Goal: Task Accomplishment & Management: Complete application form

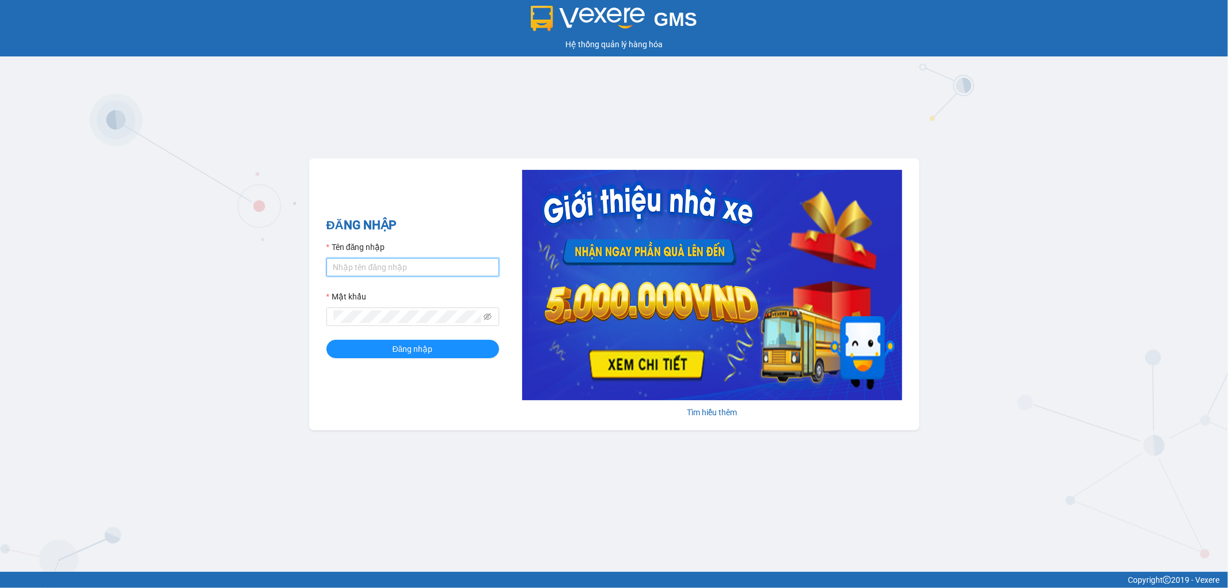
type input "nhi.dalatoi"
click at [408, 360] on div "ĐĂNG NHẬP Tên đăng nhập nhi.dalatoi Mật khẩu Đăng nhập" at bounding box center [412, 294] width 173 height 157
click at [417, 347] on span "Đăng nhập" at bounding box center [413, 349] width 40 height 13
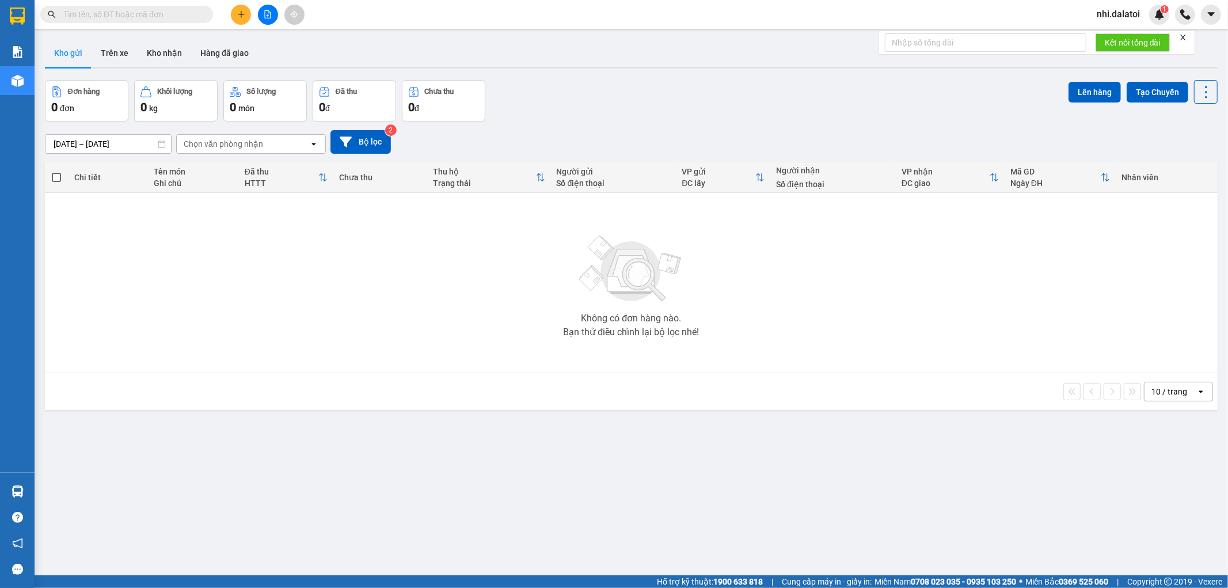
click at [234, 18] on button at bounding box center [241, 15] width 20 height 20
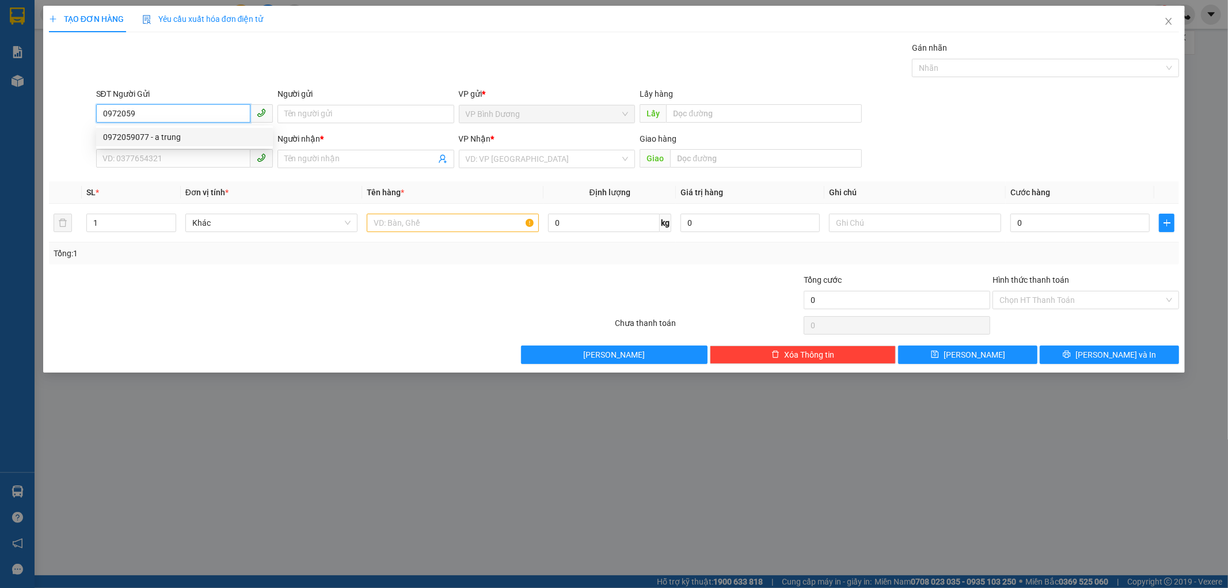
click at [163, 140] on div "0972059077 - a trung" at bounding box center [184, 137] width 163 height 13
type input "0972059077"
type input "a trung"
type input "0972059077"
type input "a trung"
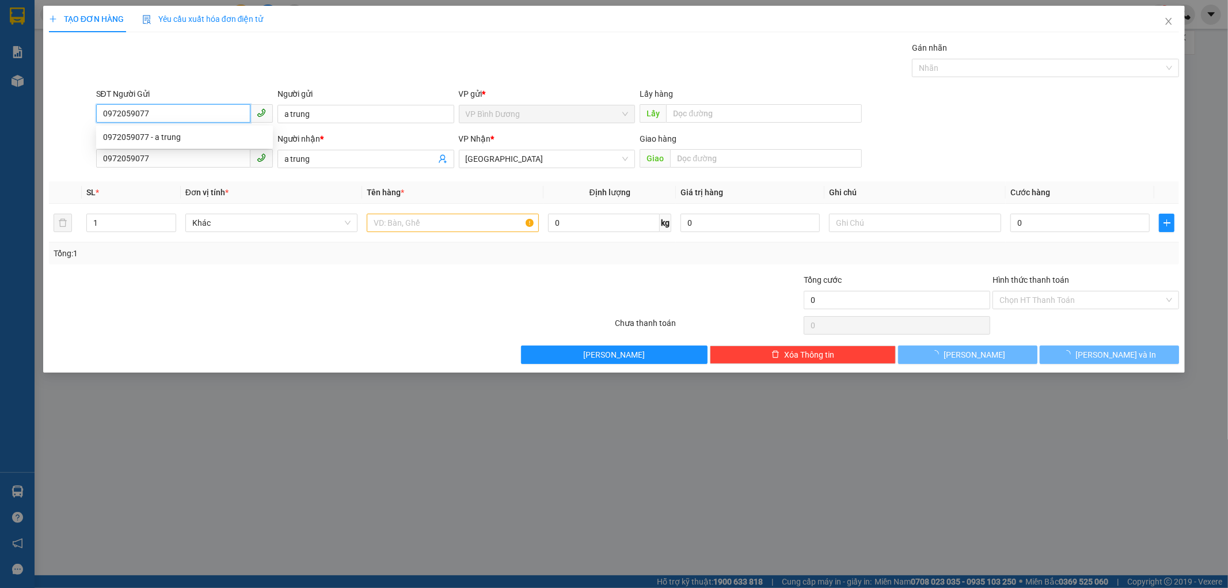
type input "120.000"
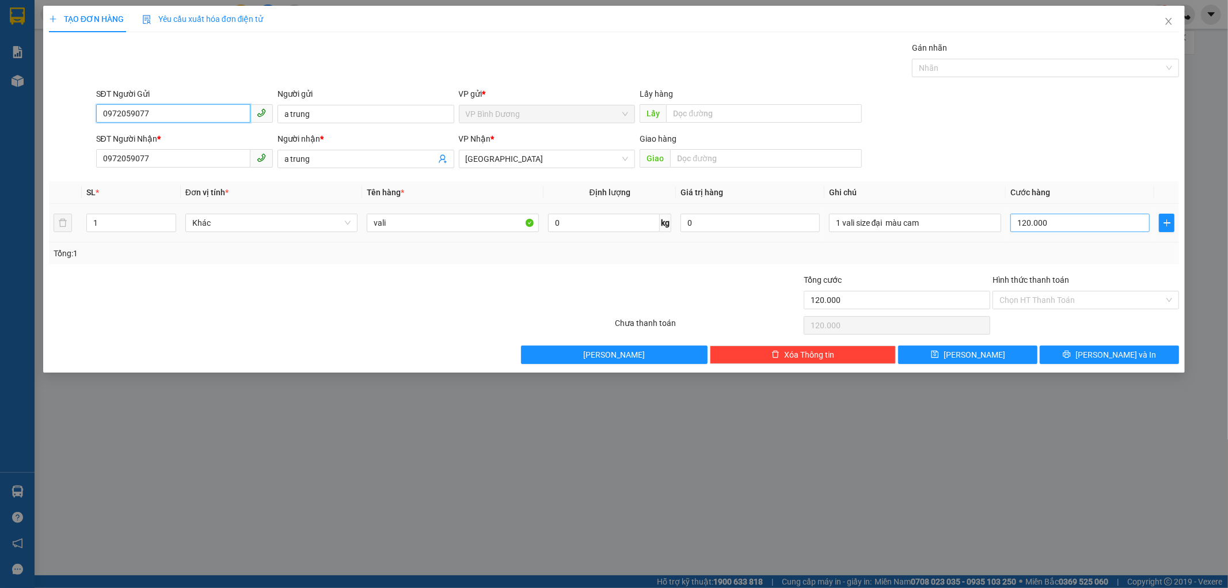
type input "0972059077"
click at [1059, 222] on input "120.000" at bounding box center [1079, 223] width 139 height 18
click at [892, 252] on div "Tổng: 1" at bounding box center [615, 253] width 1122 height 13
click at [664, 272] on div "Transit Pickup Surcharge Ids Transit Deliver Surcharge Ids Transit Deliver Surc…" at bounding box center [614, 202] width 1131 height 322
click at [1060, 223] on input "120.000" at bounding box center [1079, 223] width 139 height 18
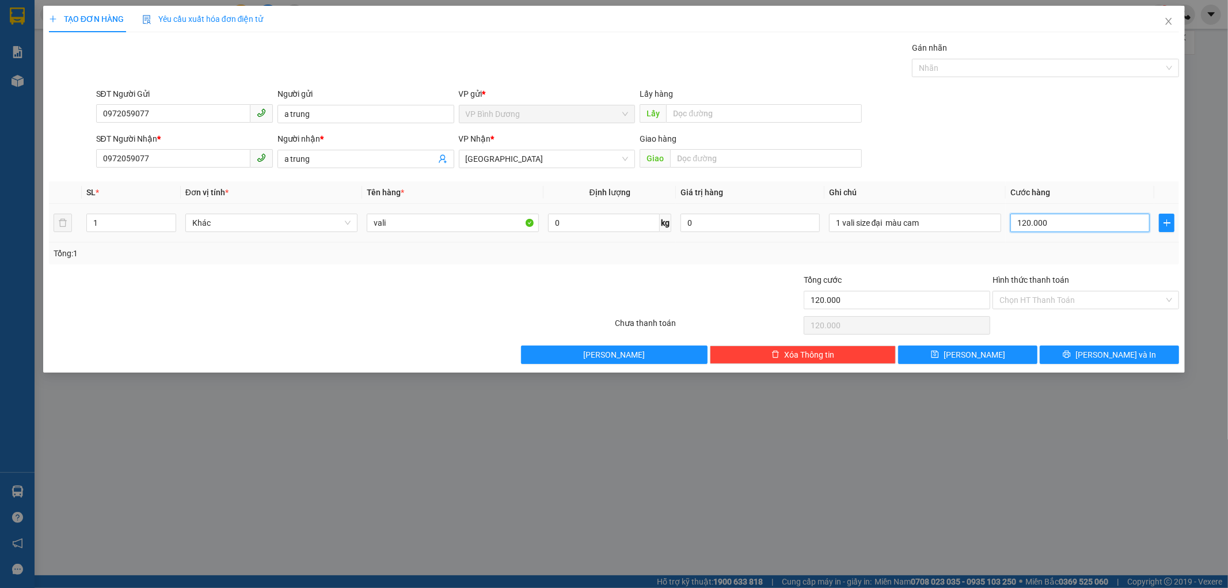
type input "0"
type input "2"
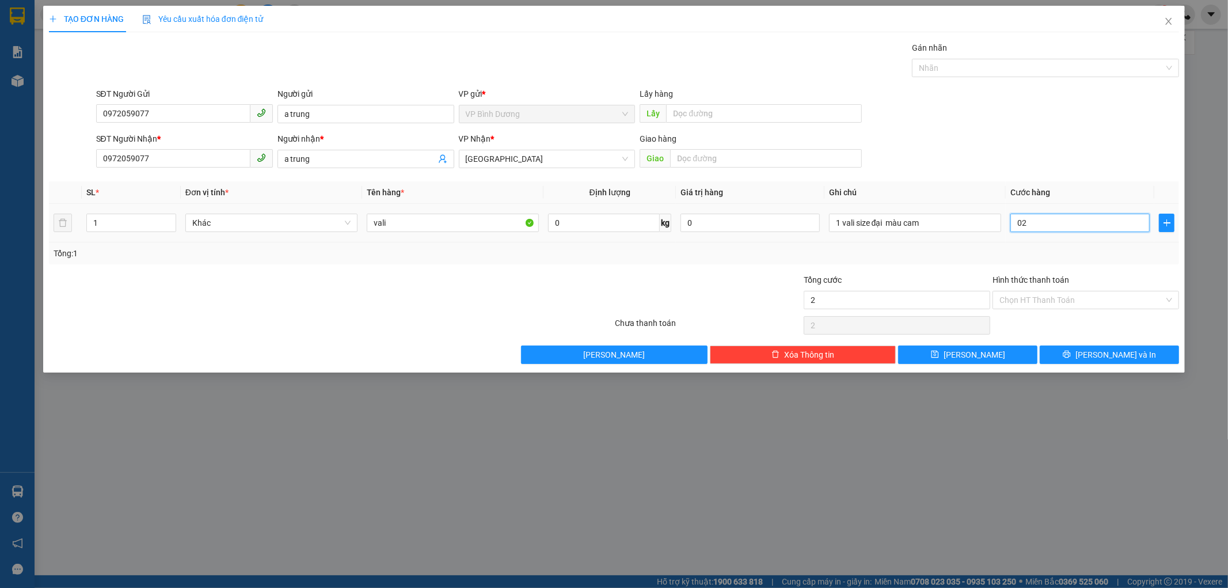
type input "0"
click at [1017, 220] on input "0" at bounding box center [1079, 223] width 139 height 18
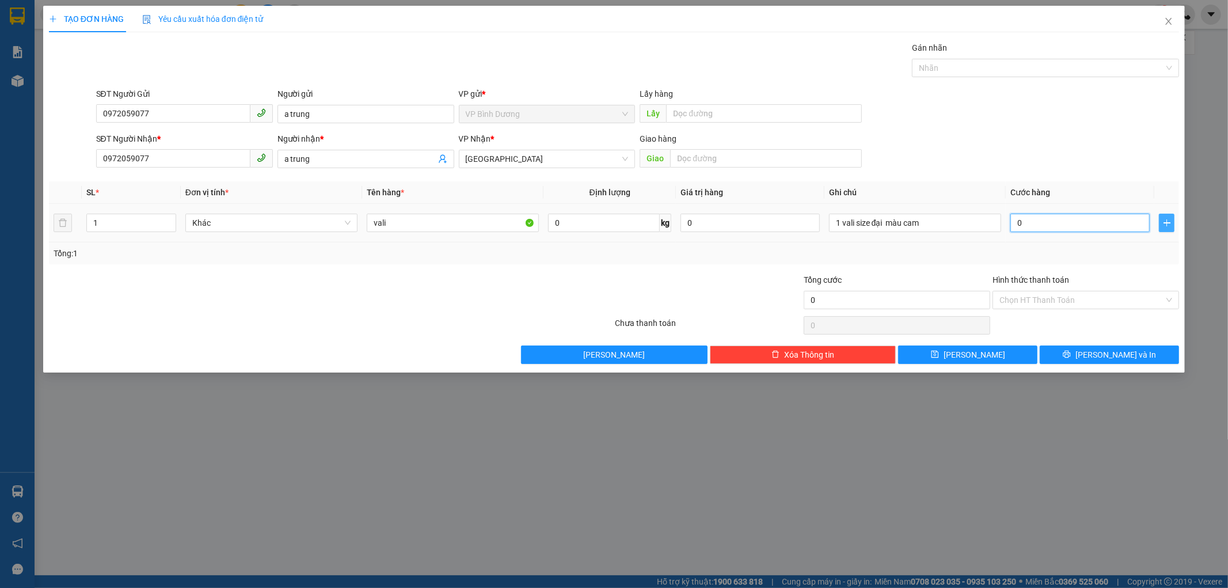
type input "20"
type input "240"
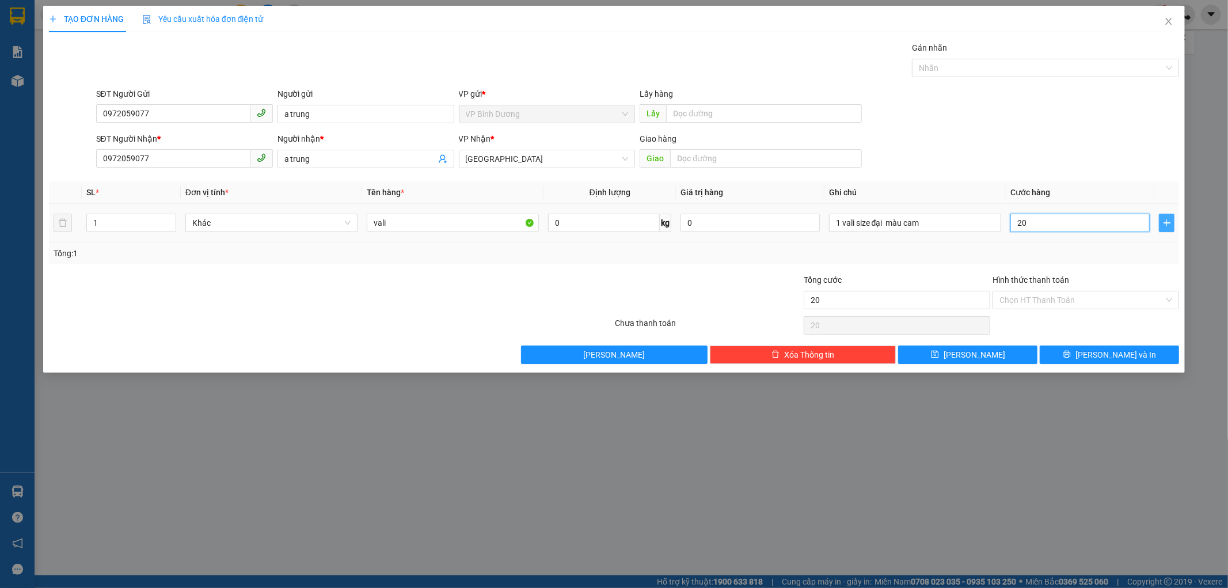
type input "240"
type input "2.400"
type input "24.000"
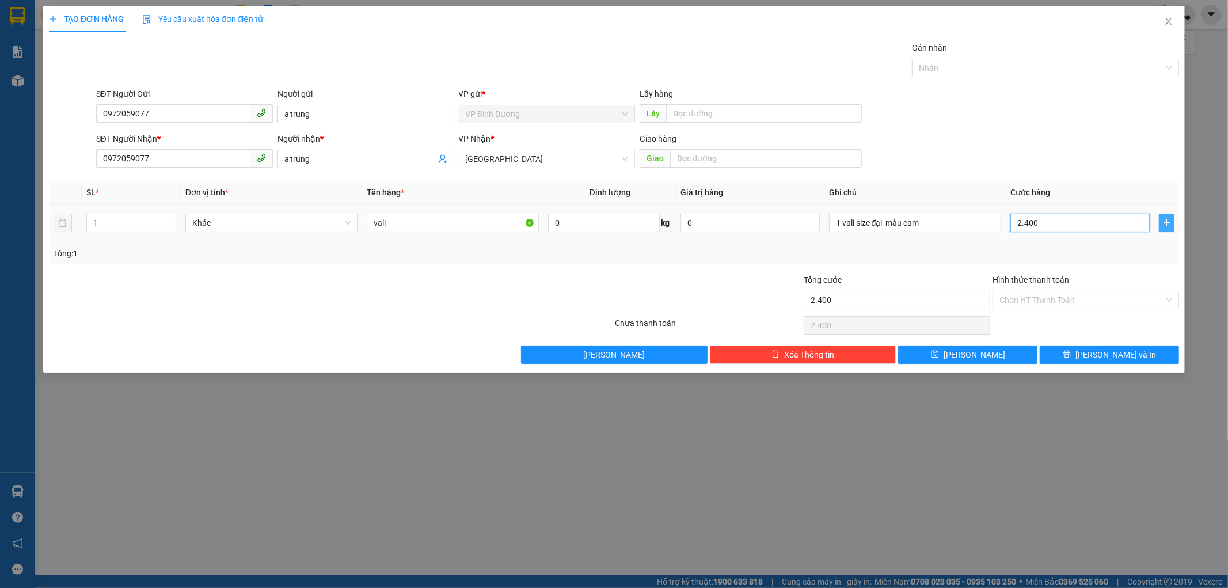
type input "24.000"
type input "240.000"
type input "2.400.000"
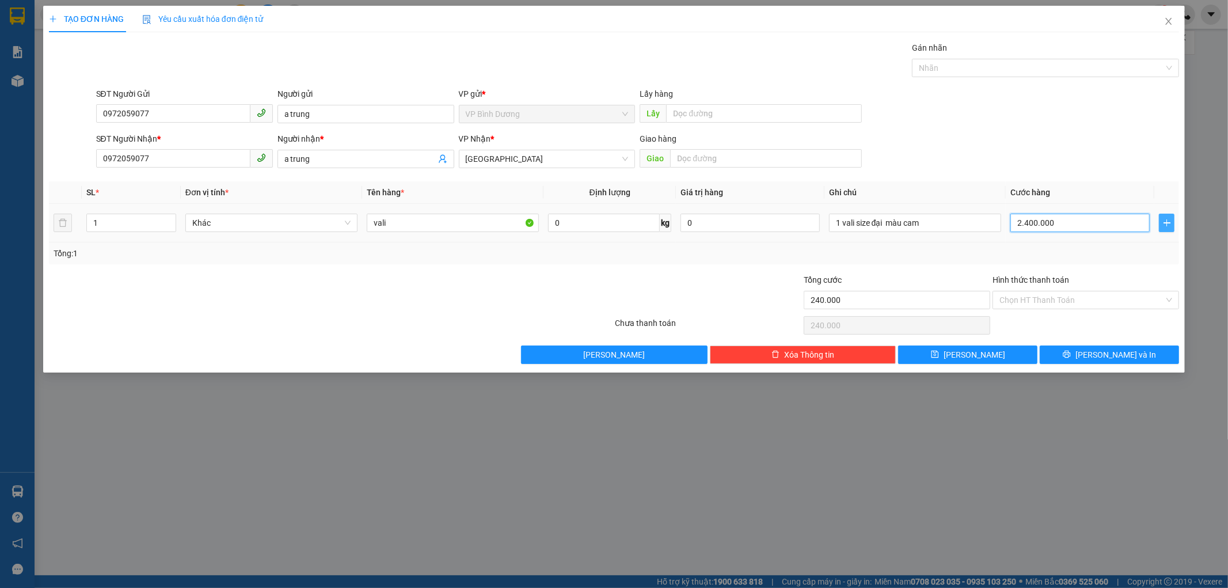
type input "2.400.000"
type input "240.000"
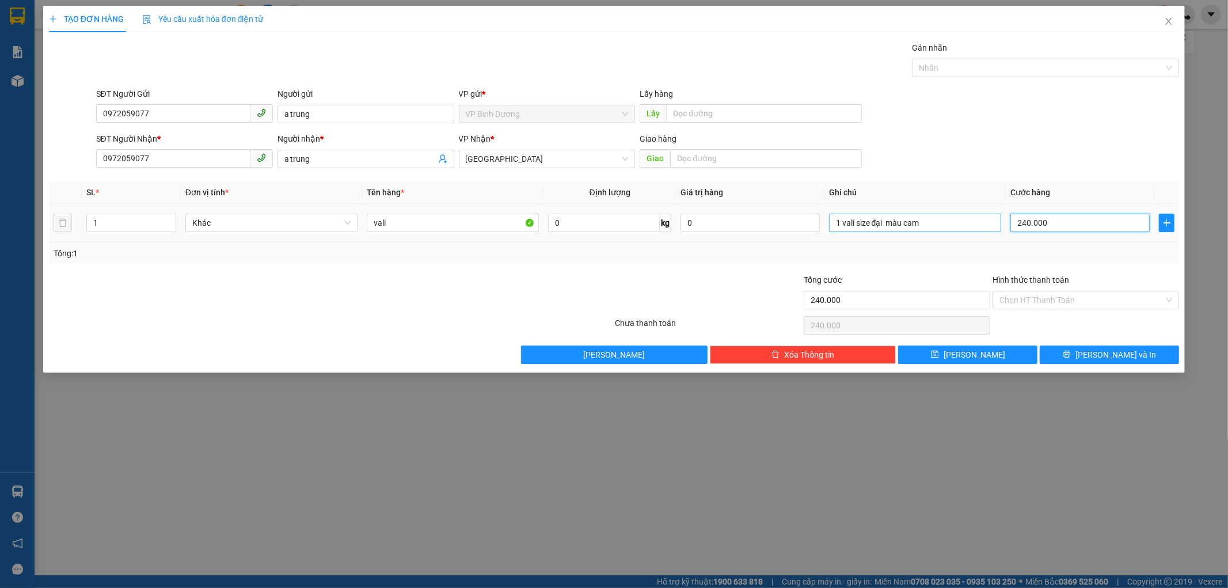
type input "240.000"
drag, startPoint x: 941, startPoint y: 221, endPoint x: 697, endPoint y: 225, distance: 244.2
click at [753, 221] on tr "1 Khác vali 0 kg 0 1 vali size đại màu cam 240.000" at bounding box center [614, 223] width 1131 height 39
drag, startPoint x: 428, startPoint y: 221, endPoint x: 272, endPoint y: 237, distance: 156.3
click at [275, 236] on tr "1 Khác vali 0 kg 0 240.000" at bounding box center [614, 223] width 1131 height 39
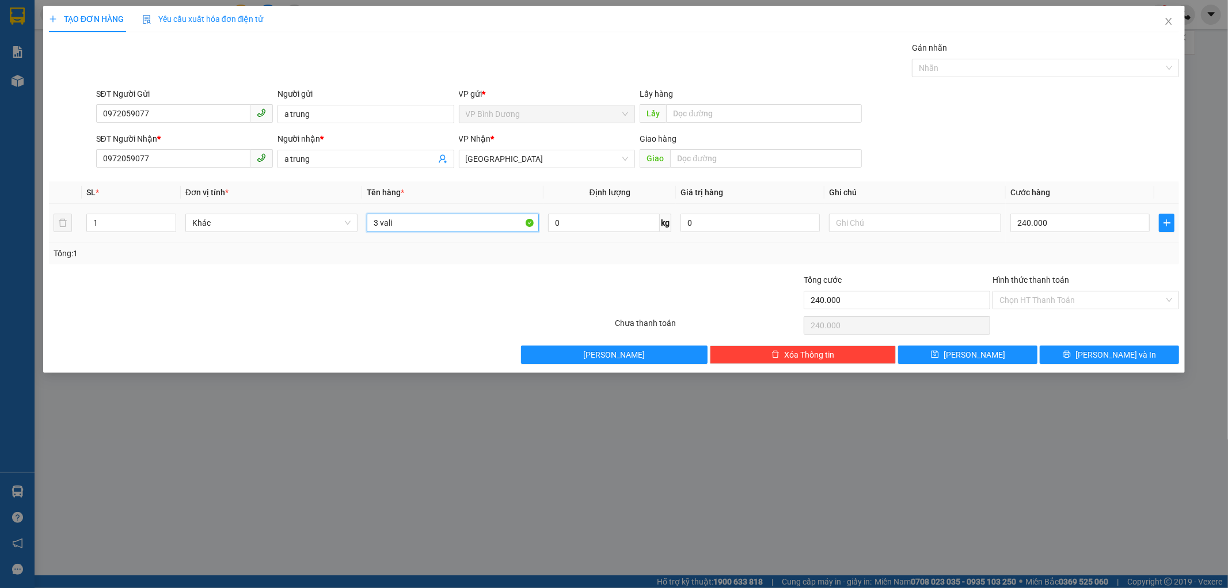
type input "3 vali"
click at [396, 242] on td "3 vali" at bounding box center [452, 223] width 181 height 39
click at [1072, 301] on input "Hình thức thanh toán" at bounding box center [1082, 299] width 165 height 17
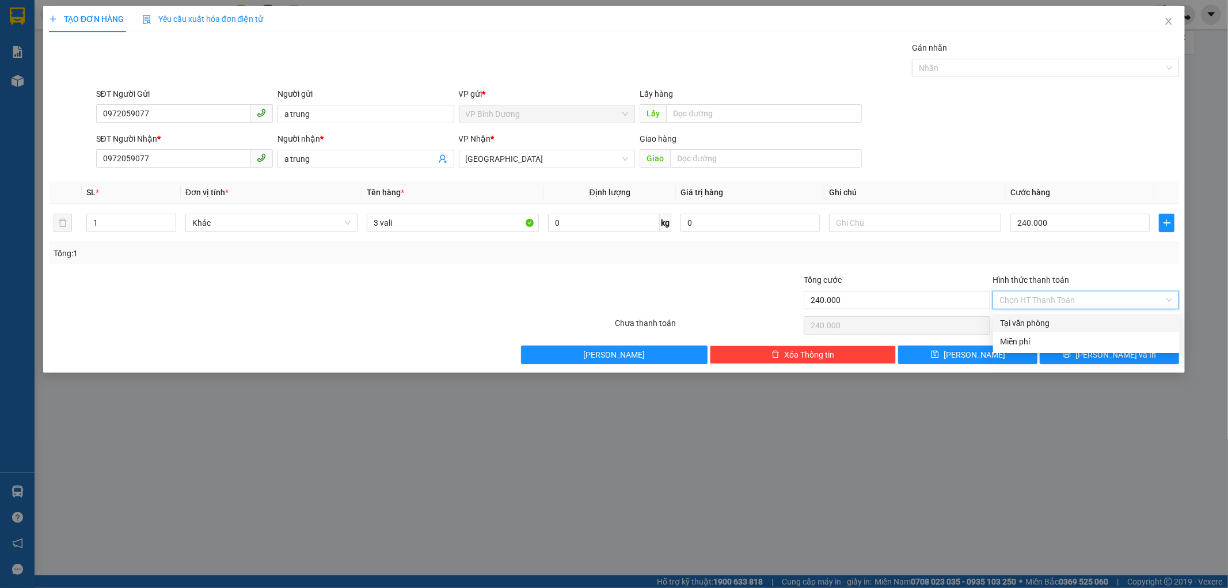
click at [1013, 314] on div "Tại văn phòng" at bounding box center [1086, 323] width 187 height 18
type input "0"
click at [903, 216] on input "text" at bounding box center [915, 223] width 172 height 18
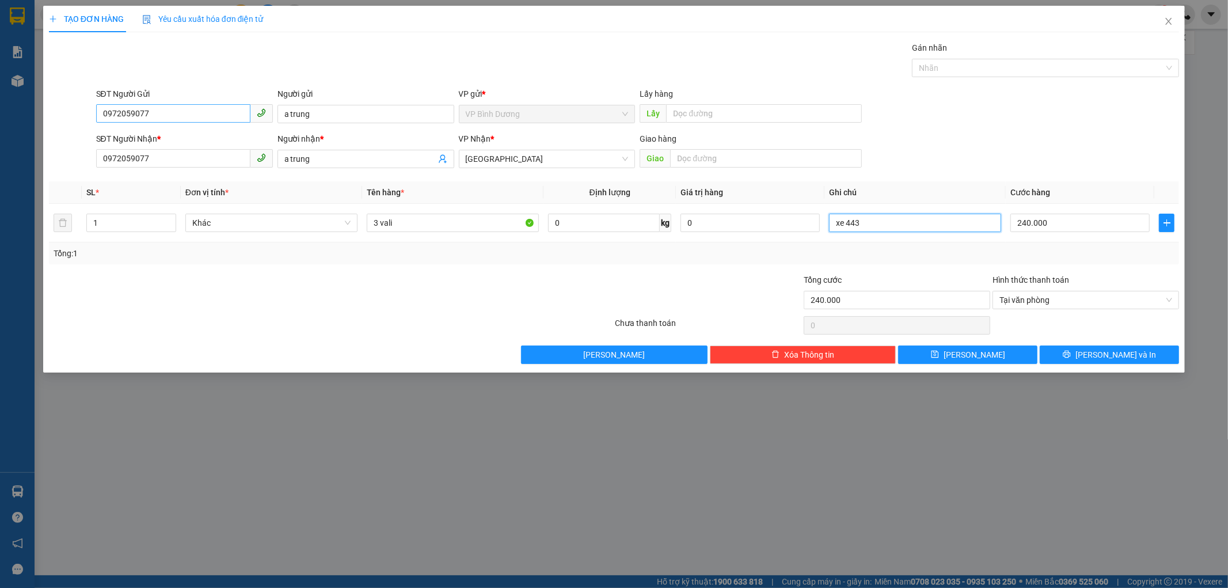
type input "xe 443"
drag, startPoint x: 157, startPoint y: 113, endPoint x: 0, endPoint y: 88, distance: 159.1
click at [0, 86] on div "TẠO ĐƠN HÀNG Yêu cầu xuất hóa đơn điện tử Transit Pickup Surcharge Ids Transit …" at bounding box center [614, 294] width 1228 height 588
click at [451, 480] on div "TẠO ĐƠN HÀNG Yêu cầu xuất hóa đơn điện tử Transit Pickup Surcharge Ids Transit …" at bounding box center [614, 294] width 1228 height 588
click at [1071, 353] on icon "printer" at bounding box center [1067, 354] width 8 height 8
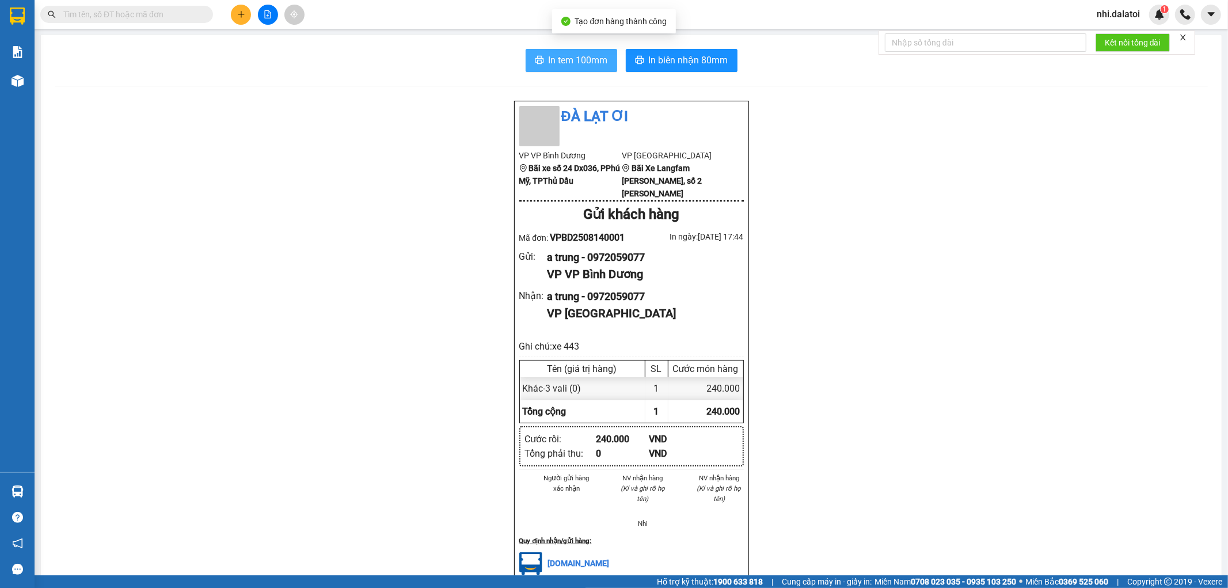
click at [583, 59] on span "In tem 100mm" at bounding box center [578, 60] width 59 height 14
click at [647, 51] on button "In biên nhận 80mm" at bounding box center [682, 60] width 112 height 23
click at [582, 67] on button "In tem 100mm" at bounding box center [572, 60] width 92 height 23
